Goal: Entertainment & Leisure: Consume media (video, audio)

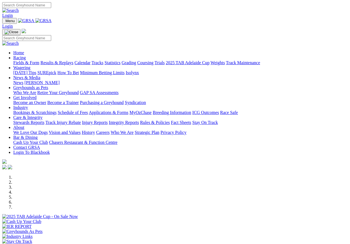
click at [67, 60] on link "Results & Replays" at bounding box center [56, 62] width 33 height 5
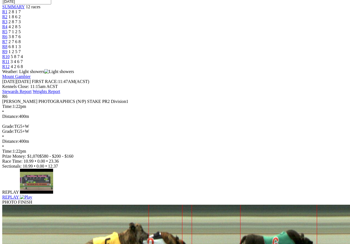
scroll to position [111, 0]
